Goal: Transaction & Acquisition: Purchase product/service

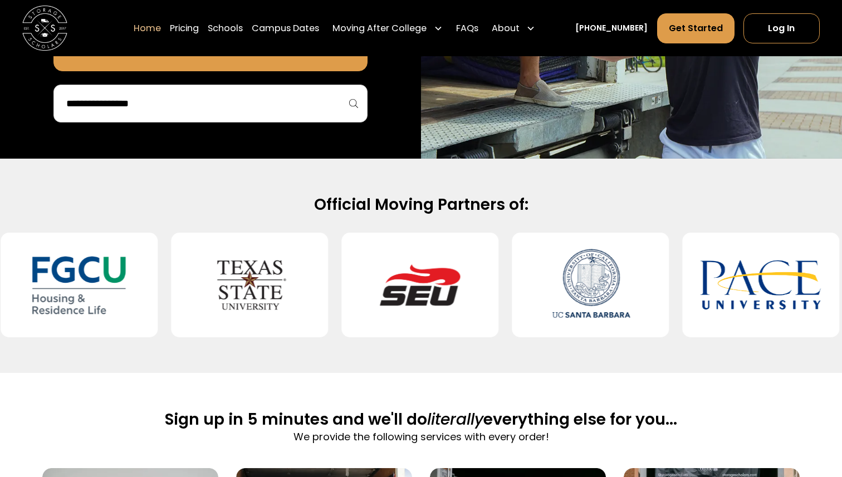
scroll to position [338, 0]
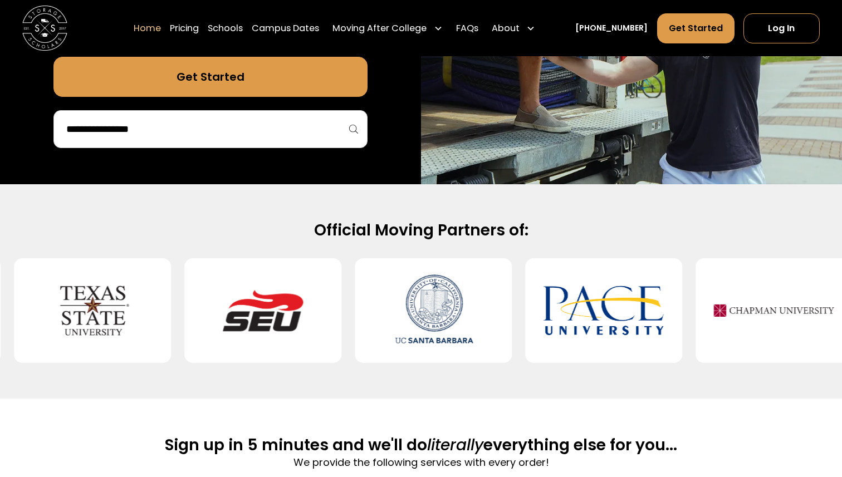
click at [234, 130] on input "search" at bounding box center [210, 129] width 291 height 19
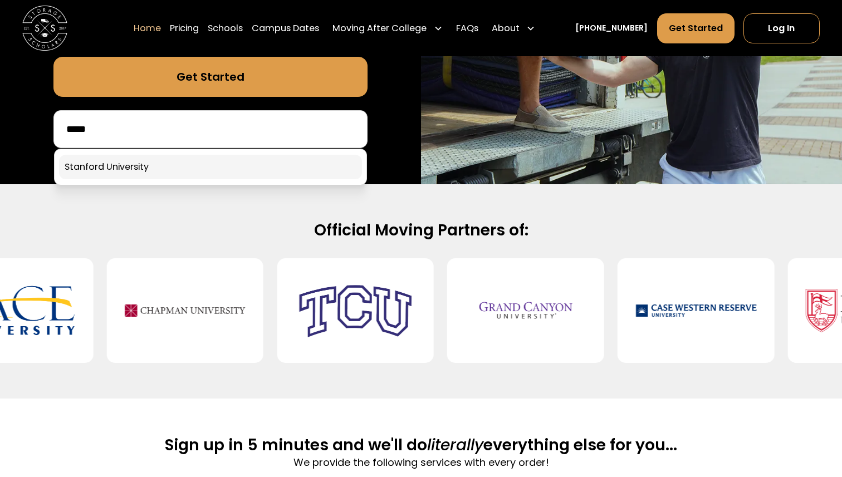
type input "*****"
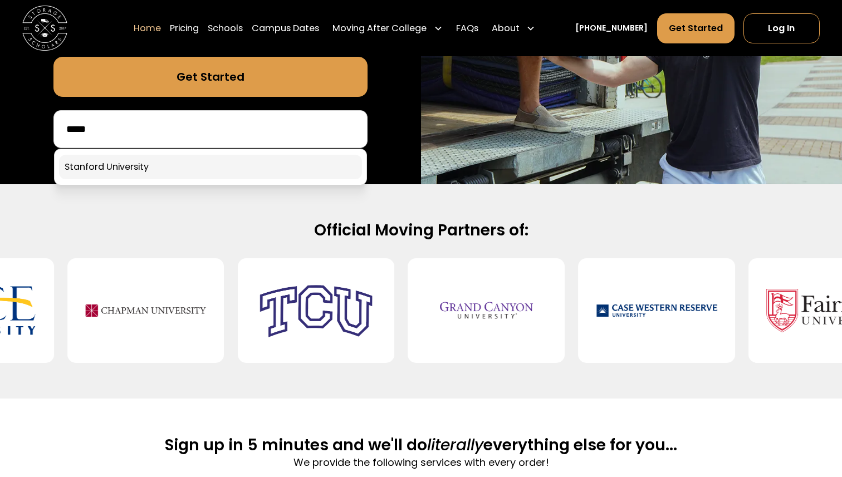
click at [171, 165] on link at bounding box center [210, 167] width 303 height 25
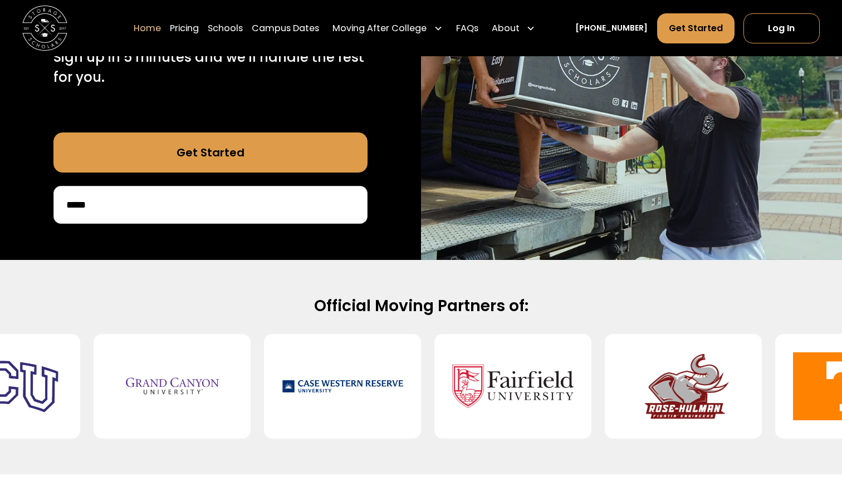
scroll to position [246, 0]
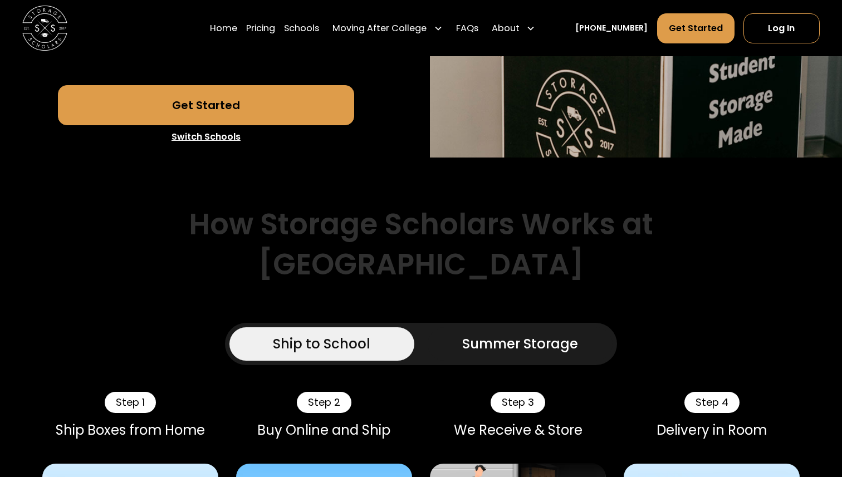
scroll to position [331, 0]
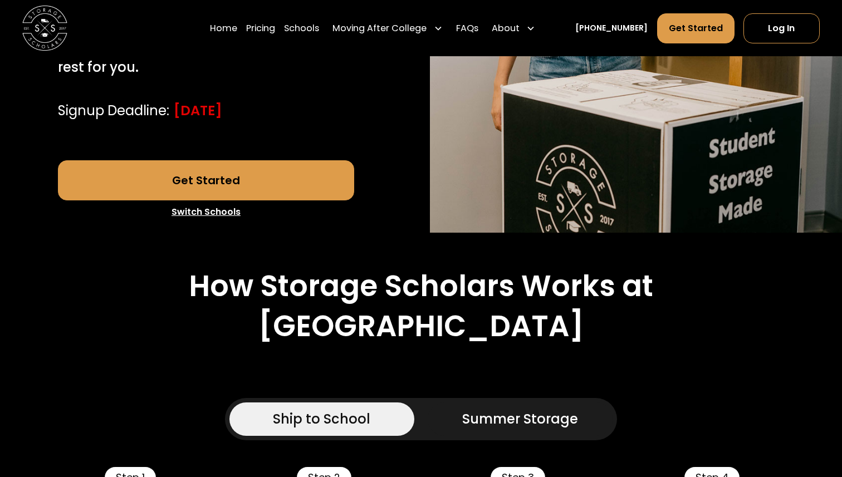
click at [243, 200] on link "Get Started" at bounding box center [206, 180] width 297 height 40
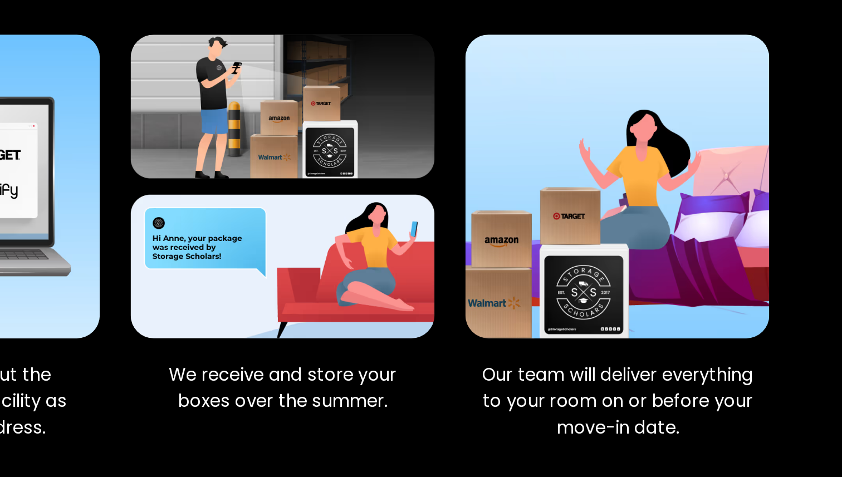
scroll to position [737, 0]
